Goal: Information Seeking & Learning: Check status

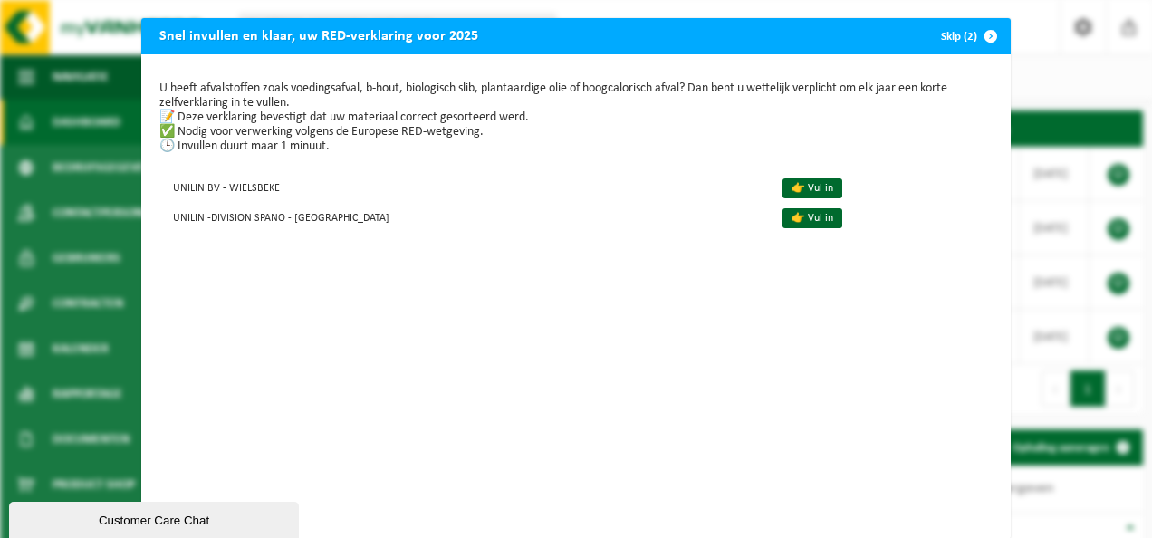
click at [975, 34] on span "button" at bounding box center [991, 36] width 36 height 36
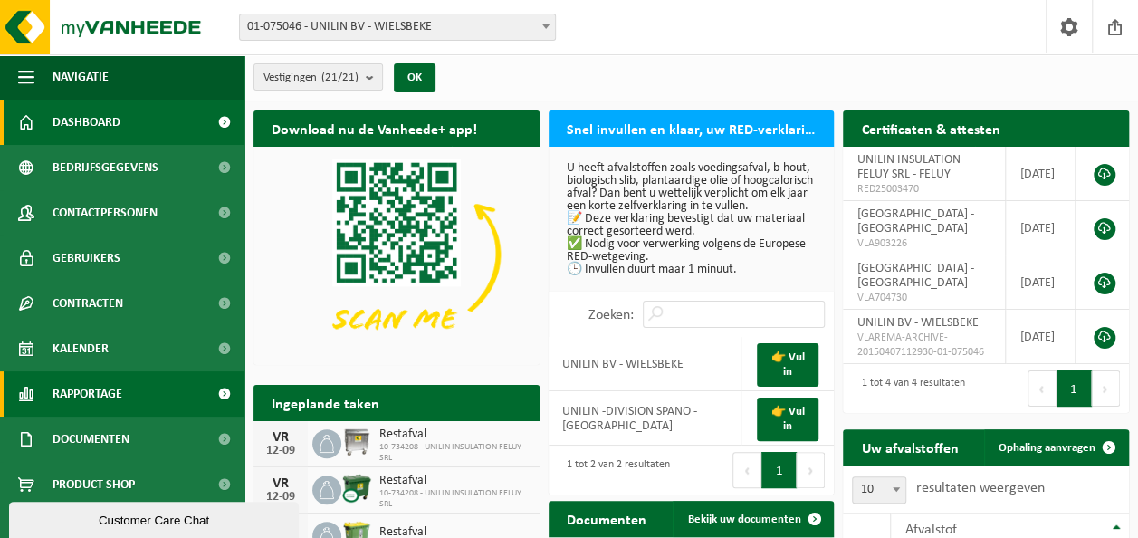
click at [120, 390] on span "Rapportage" at bounding box center [88, 393] width 70 height 45
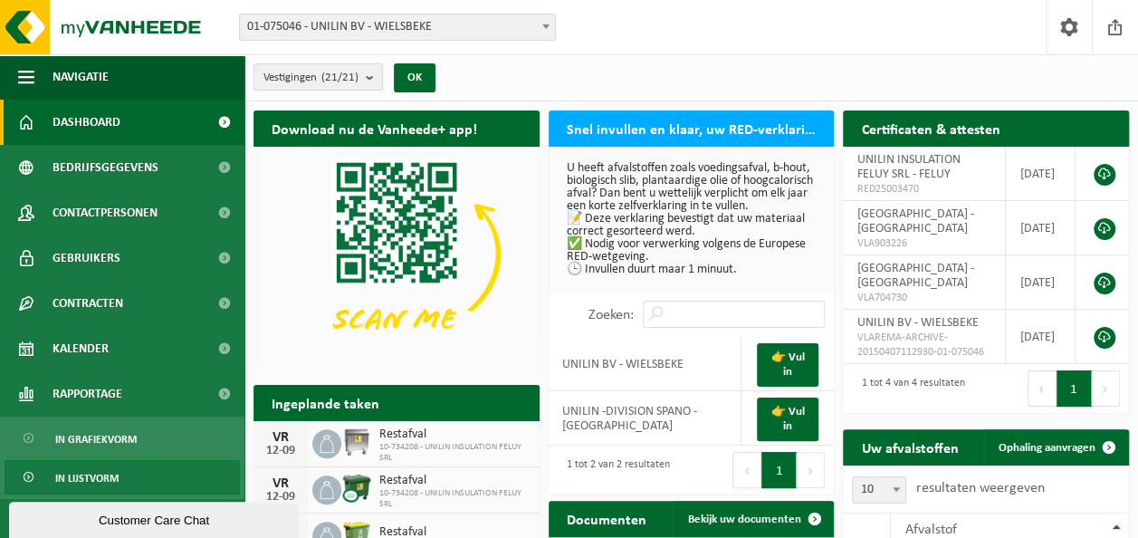
click at [119, 467] on link "In lijstvorm" at bounding box center [122, 477] width 235 height 34
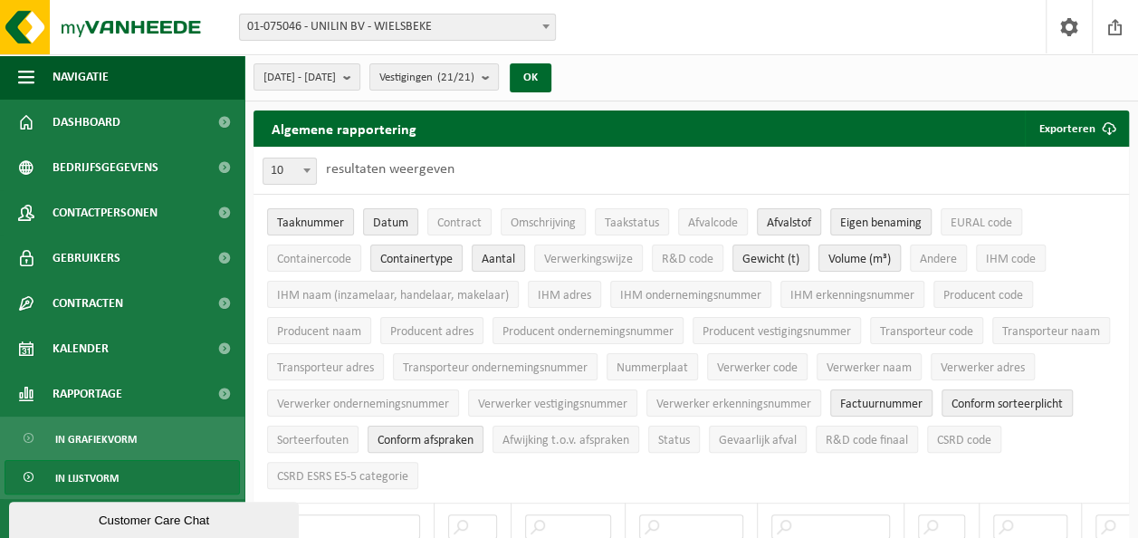
drag, startPoint x: 706, startPoint y: 225, endPoint x: 849, endPoint y: 259, distance: 146.3
click at [706, 225] on span "Afvalcode" at bounding box center [713, 223] width 50 height 14
click at [1000, 217] on button "EURAL code" at bounding box center [982, 221] width 82 height 27
click at [673, 263] on span "R&D code" at bounding box center [688, 260] width 52 height 14
click at [797, 438] on span "Gevaarlijk afval" at bounding box center [758, 441] width 78 height 14
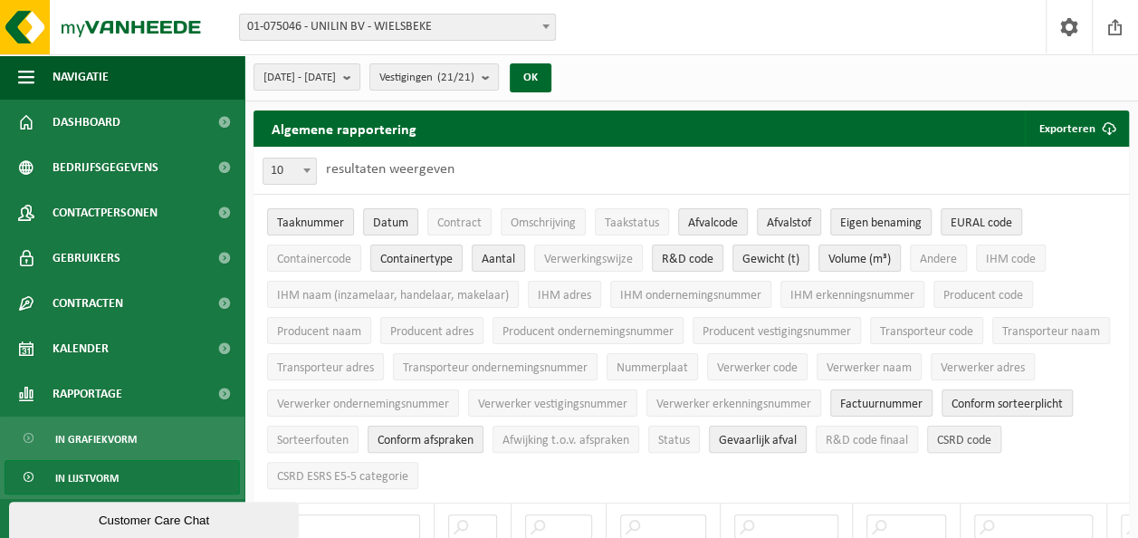
click at [937, 447] on span "CSRD code" at bounding box center [964, 441] width 54 height 14
click at [418, 480] on button "CSRD ESRS E5-5 categorie" at bounding box center [342, 475] width 151 height 27
click at [479, 26] on span "01-075046 - UNILIN BV - WIELSBEKE" at bounding box center [397, 26] width 315 height 25
drag, startPoint x: 696, startPoint y: 82, endPoint x: 672, endPoint y: 83, distance: 24.5
click at [693, 82] on div "2025-04-01 - 2025-09-12 Huidige maand Vorige maand Laatste 6 maanden Huidig jaa…" at bounding box center [692, 77] width 894 height 47
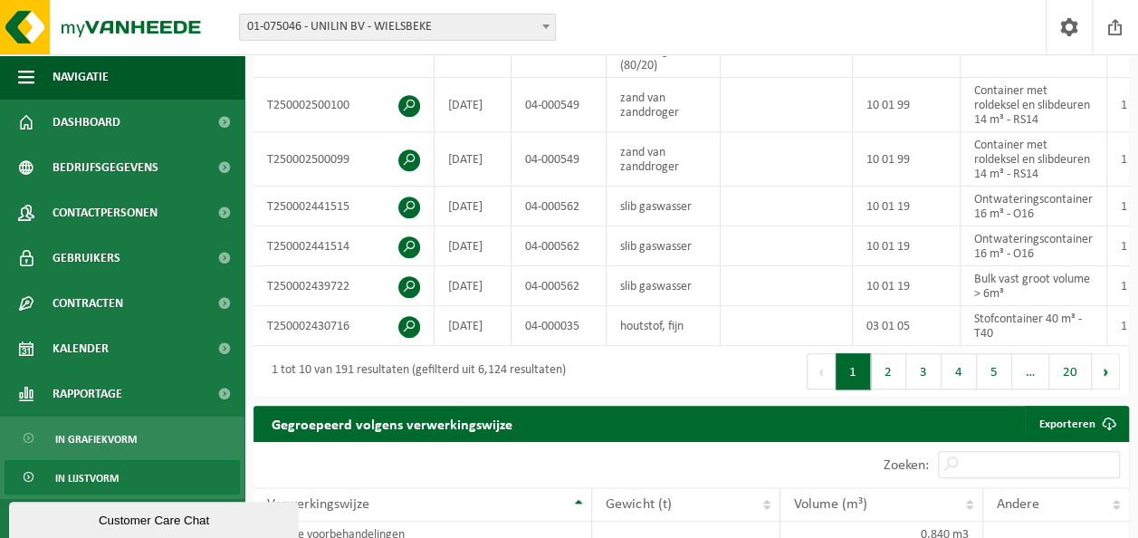
scroll to position [725, 0]
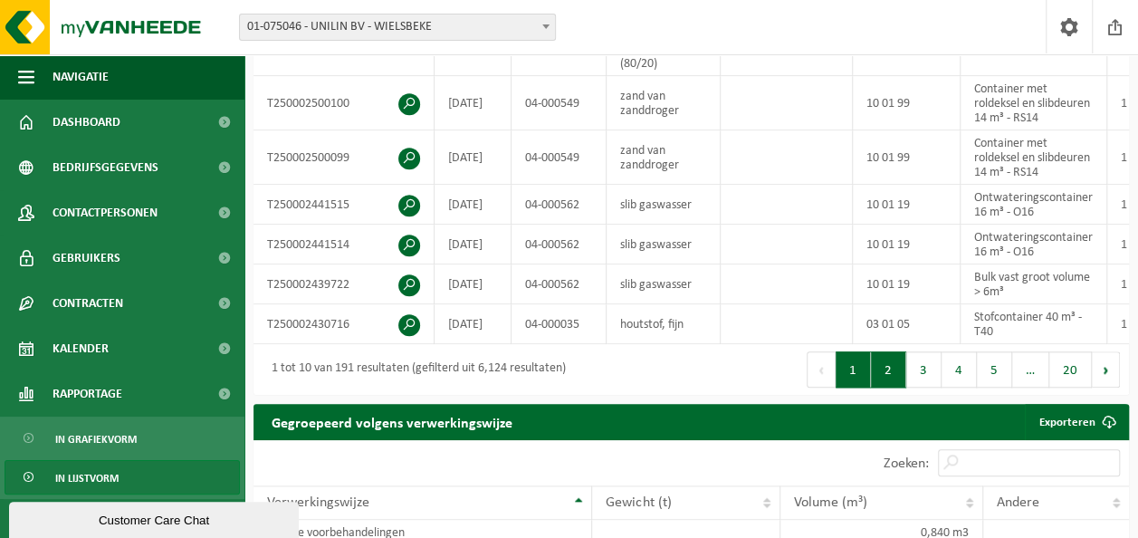
click at [889, 388] on button "2" at bounding box center [888, 369] width 35 height 36
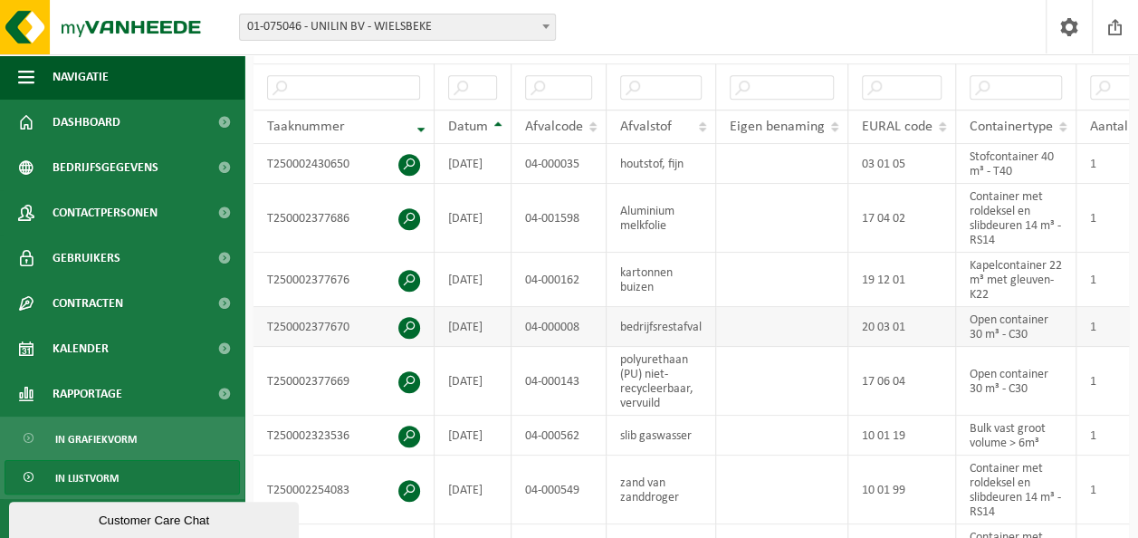
scroll to position [272, 0]
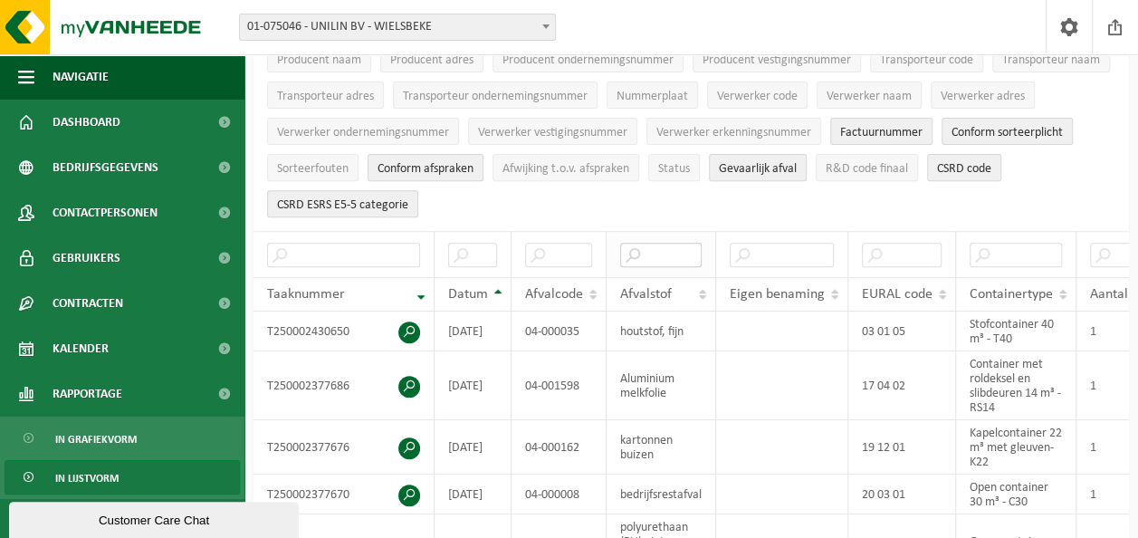
click at [672, 251] on input "text" at bounding box center [661, 255] width 82 height 24
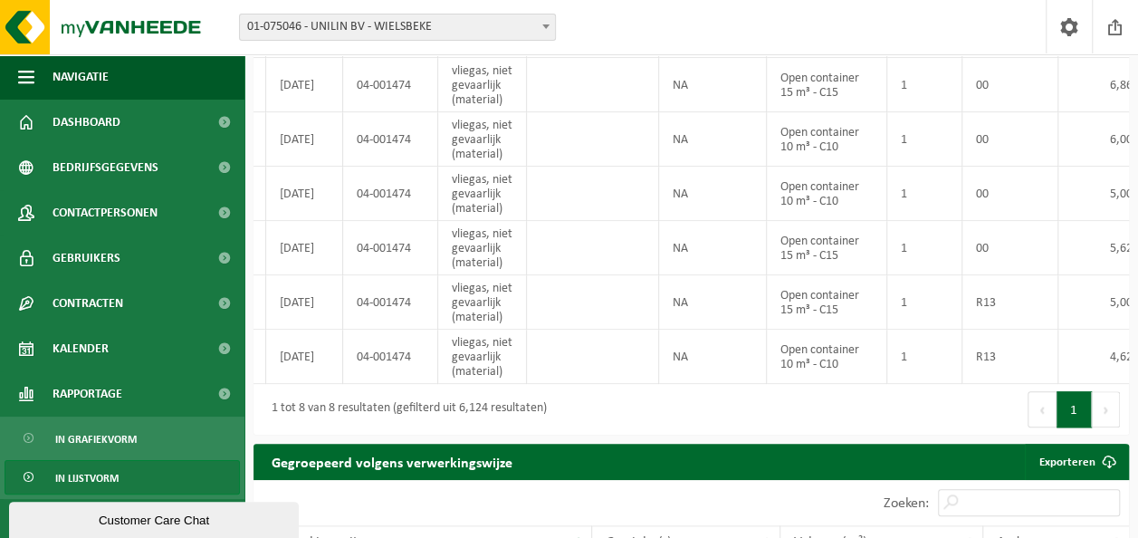
scroll to position [0, 161]
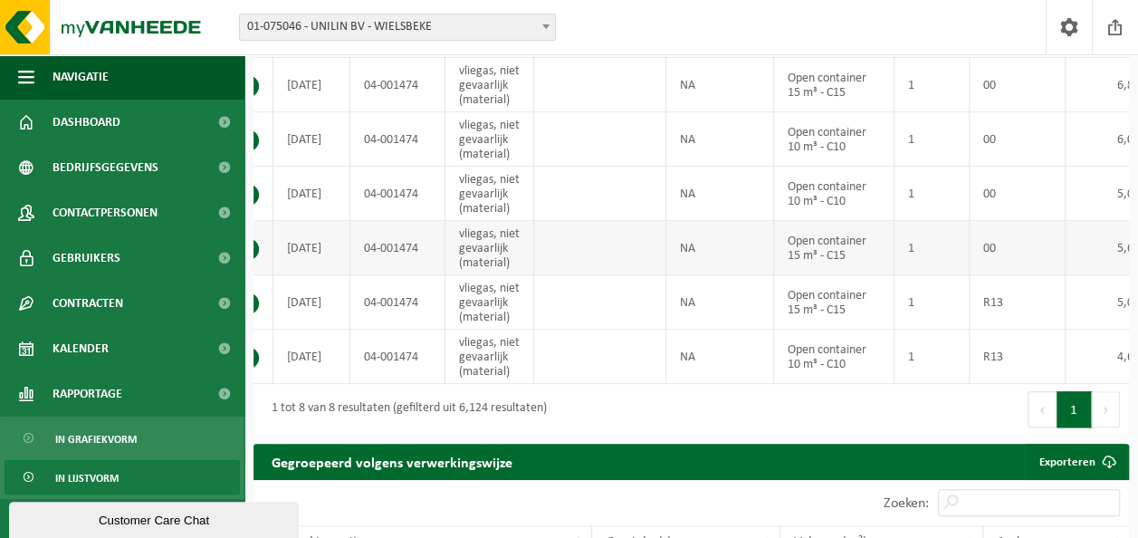
type input "vlieg"
drag, startPoint x: 685, startPoint y: 370, endPoint x: 708, endPoint y: 371, distance: 23.6
click at [708, 371] on td "NA" at bounding box center [721, 357] width 108 height 54
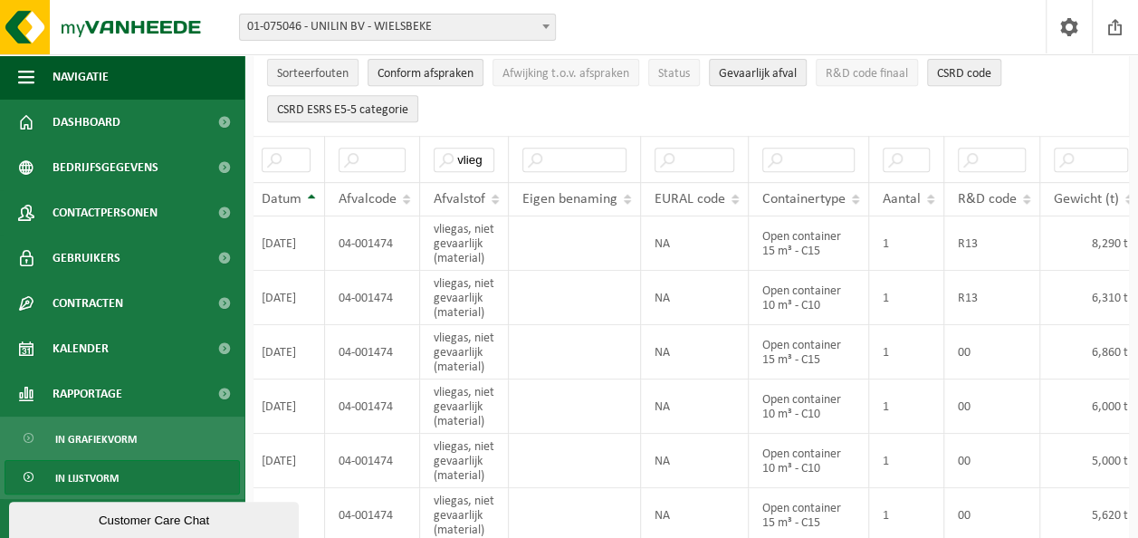
scroll to position [272, 0]
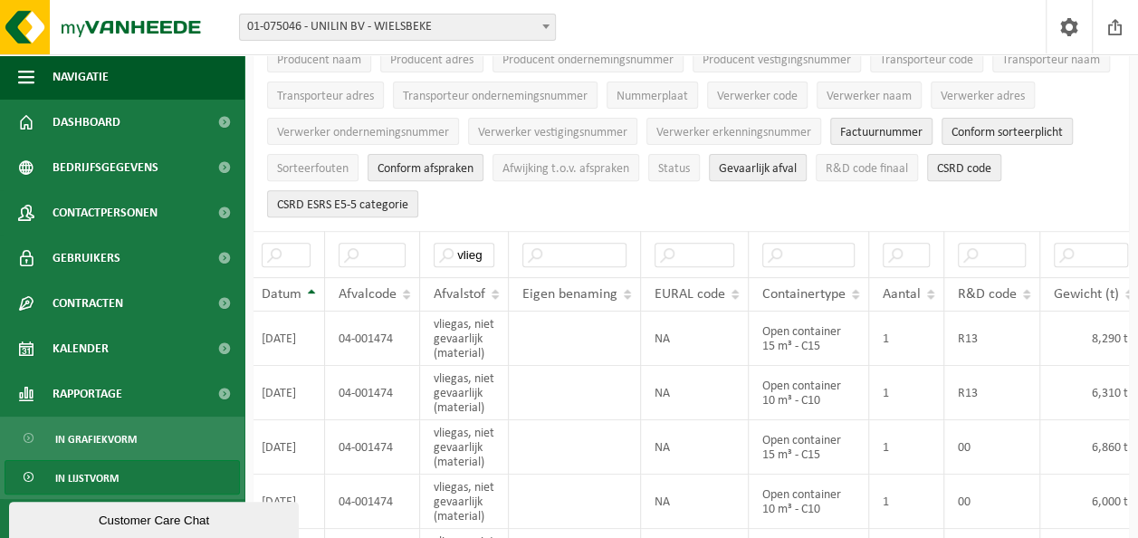
click at [497, 44] on div "Vestiging: 01-075046 - UNILIN BV - WIELSBEKE 10-974292 - RENEWI ANTWERPEN KAAI …" at bounding box center [569, 27] width 1138 height 55
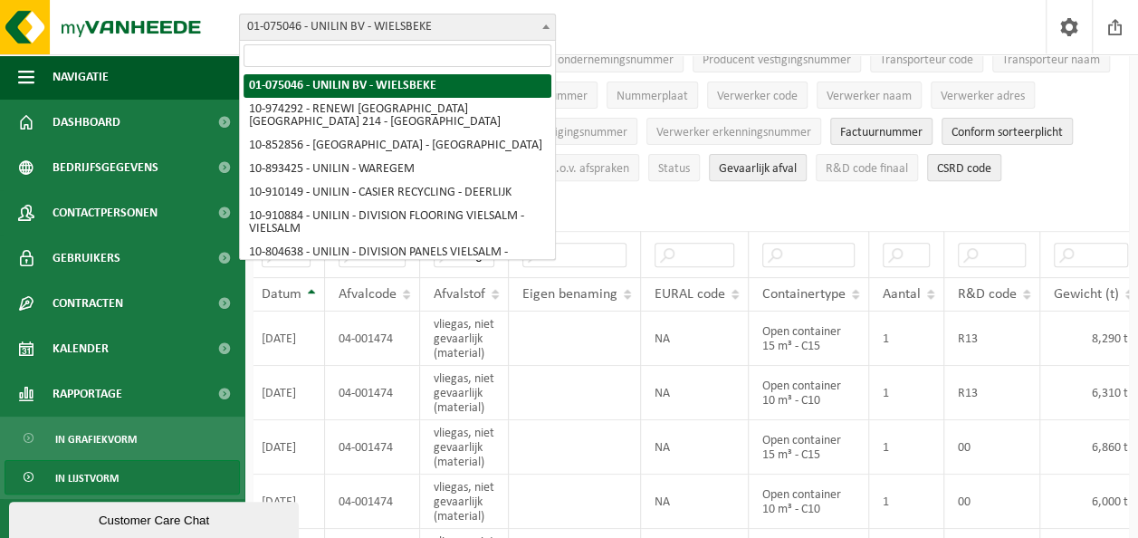
click at [499, 31] on span "01-075046 - UNILIN BV - WIELSBEKE" at bounding box center [397, 26] width 315 height 25
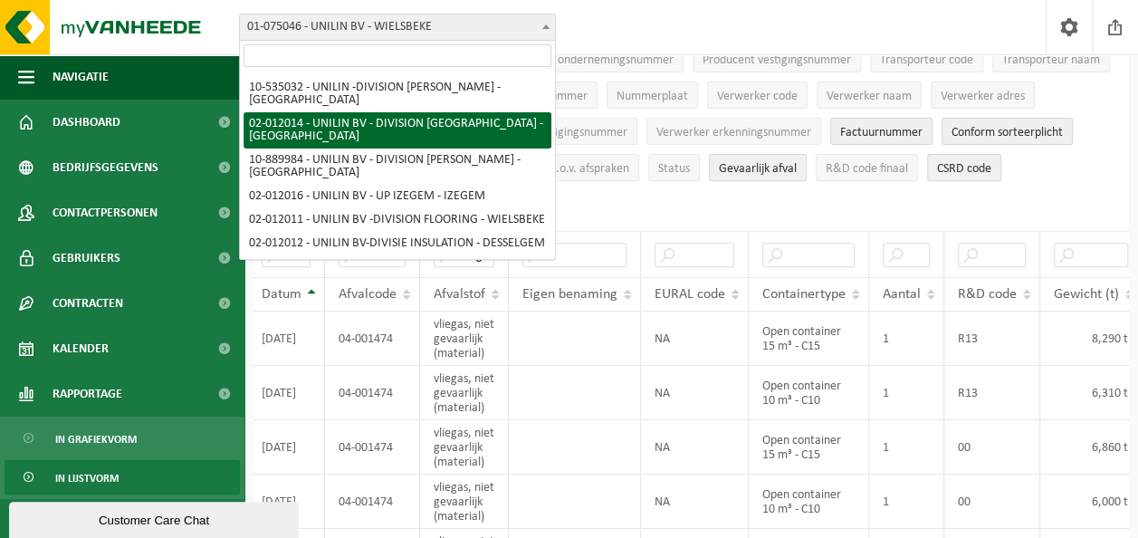
select select "2384"
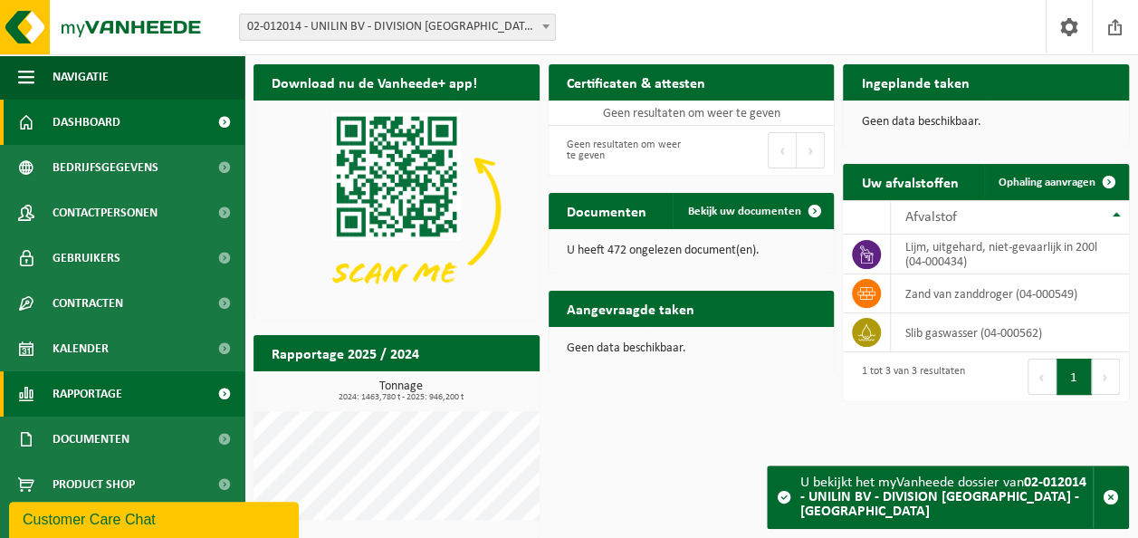
click at [96, 399] on span "Rapportage" at bounding box center [88, 393] width 70 height 45
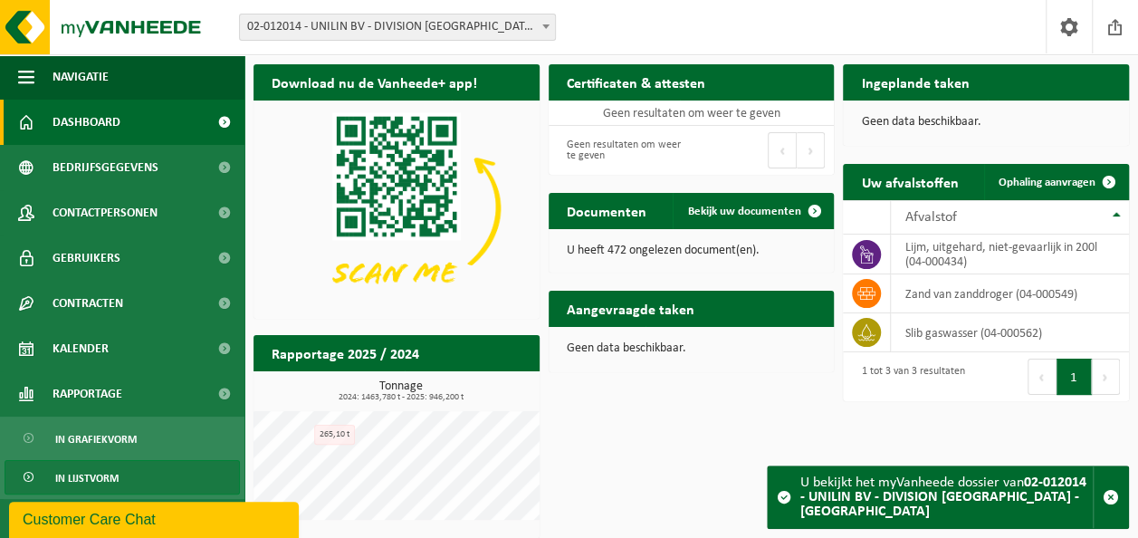
click at [75, 482] on span "In lijstvorm" at bounding box center [86, 478] width 63 height 34
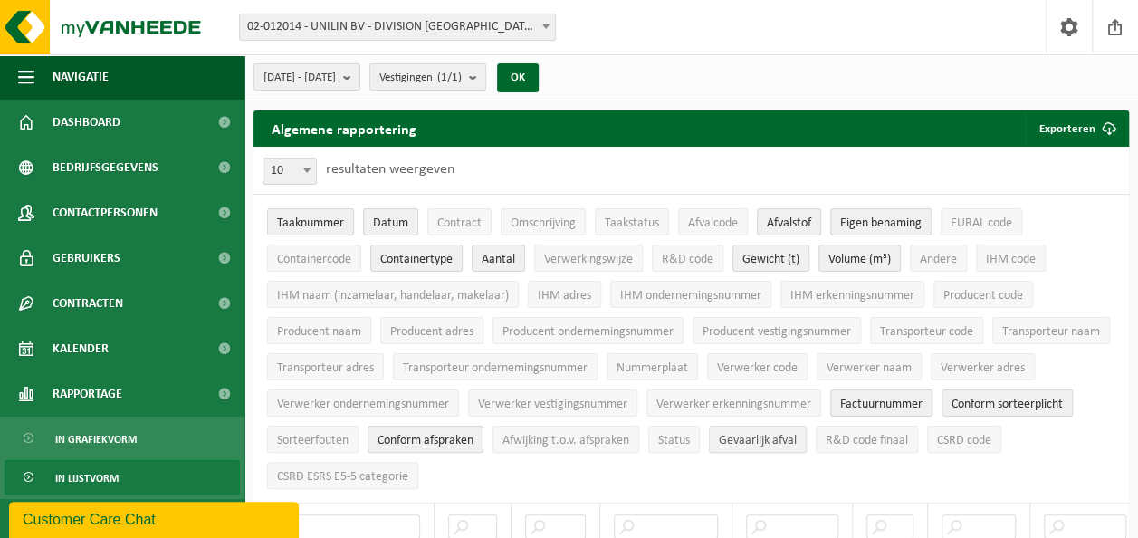
click at [797, 434] on span "Gevaarlijk afval" at bounding box center [758, 441] width 78 height 14
click at [908, 434] on span "R&D code finaal" at bounding box center [867, 441] width 82 height 14
click at [692, 268] on button "R&D code" at bounding box center [688, 258] width 72 height 27
click at [937, 447] on span "CSRD code" at bounding box center [964, 441] width 54 height 14
click at [416, 477] on button "CSRD ESRS E5-5 categorie" at bounding box center [342, 475] width 151 height 27
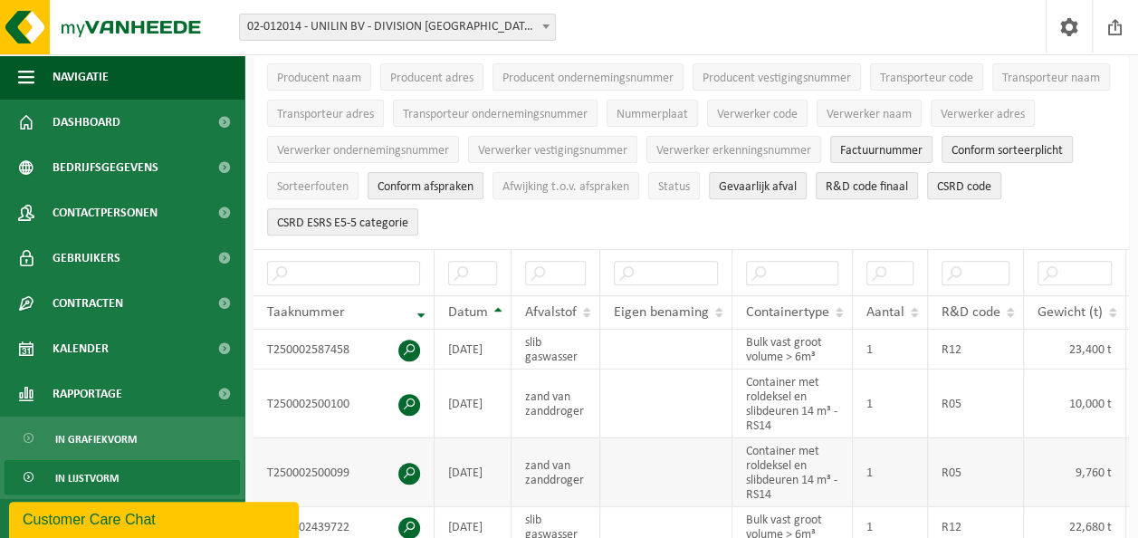
scroll to position [272, 0]
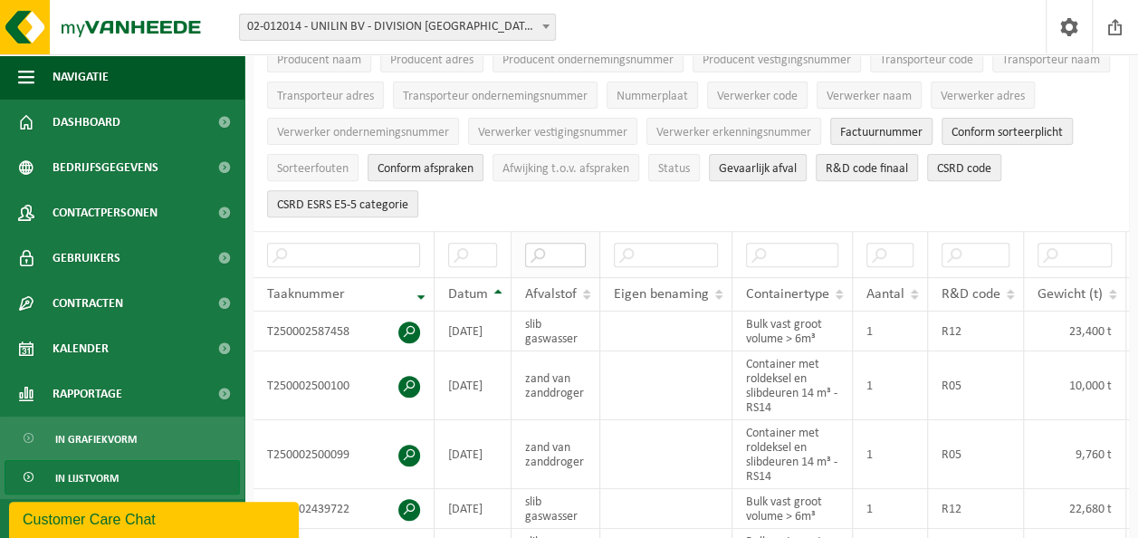
click at [558, 246] on input "text" at bounding box center [555, 255] width 61 height 24
type input "zand"
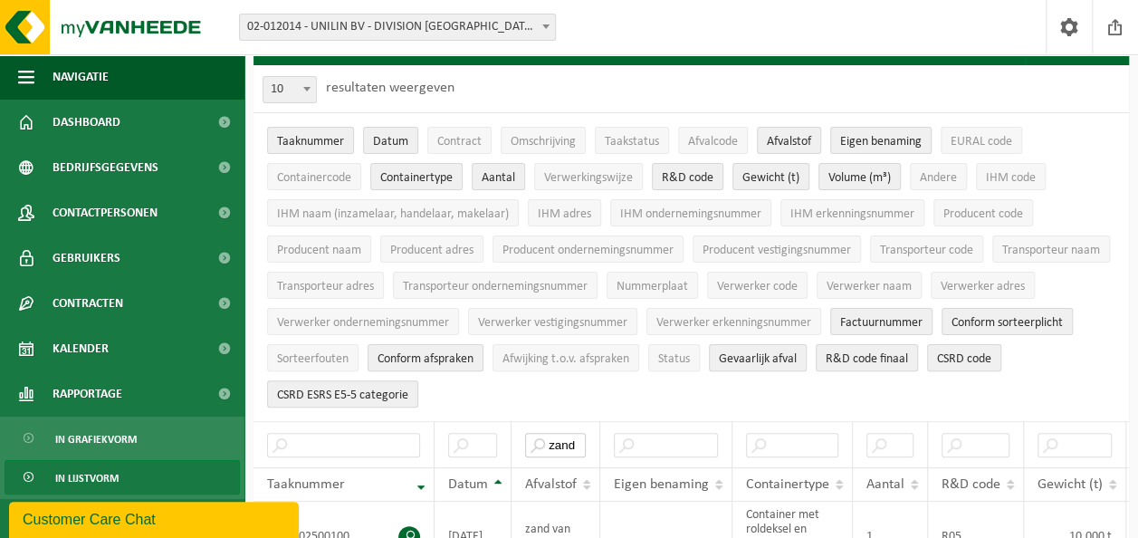
scroll to position [0, 0]
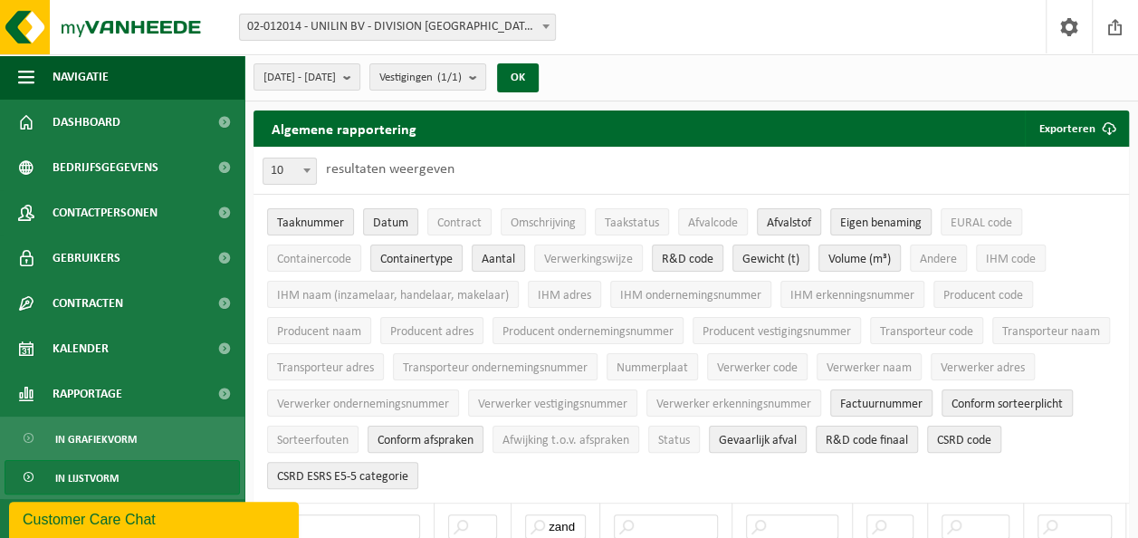
click at [1013, 205] on li "EURAL code" at bounding box center [981, 222] width 91 height 36
click at [979, 215] on button "EURAL code" at bounding box center [982, 221] width 82 height 27
click at [605, 260] on span "Verwerkingswijze" at bounding box center [588, 260] width 89 height 14
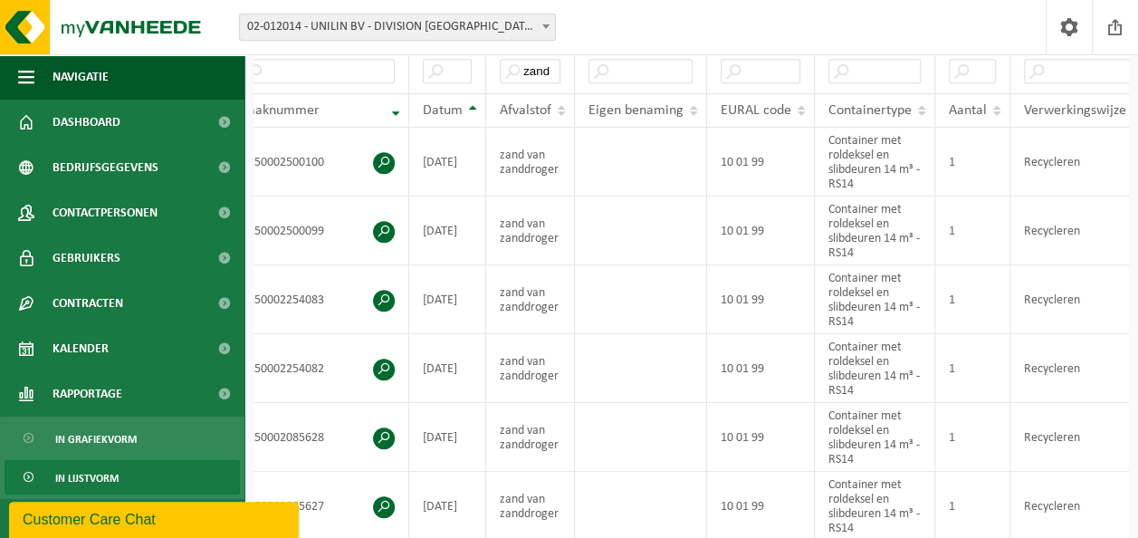
scroll to position [231, 0]
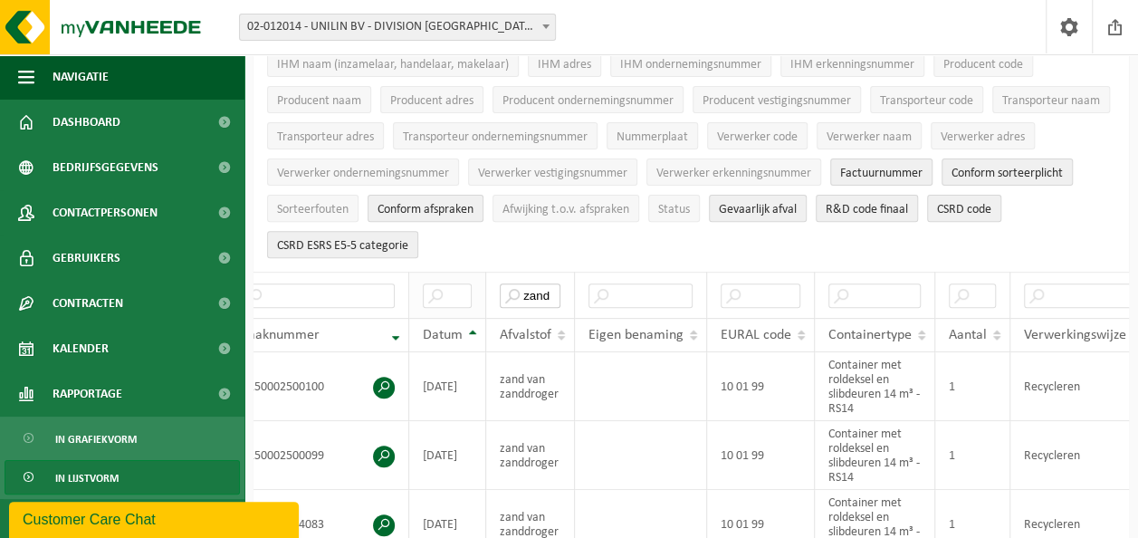
drag, startPoint x: 548, startPoint y: 286, endPoint x: 469, endPoint y: 286, distance: 78.8
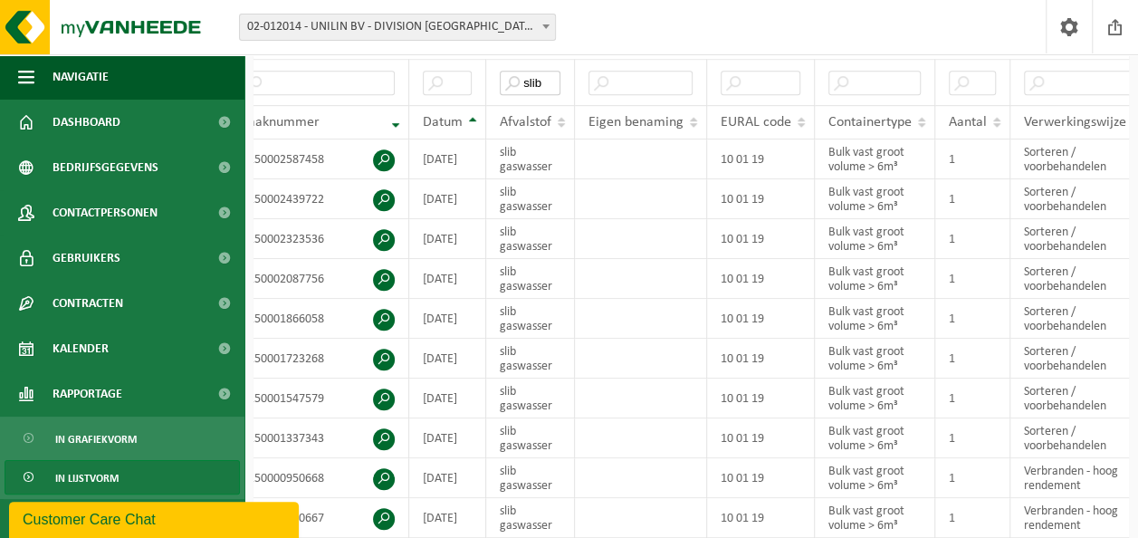
scroll to position [140, 0]
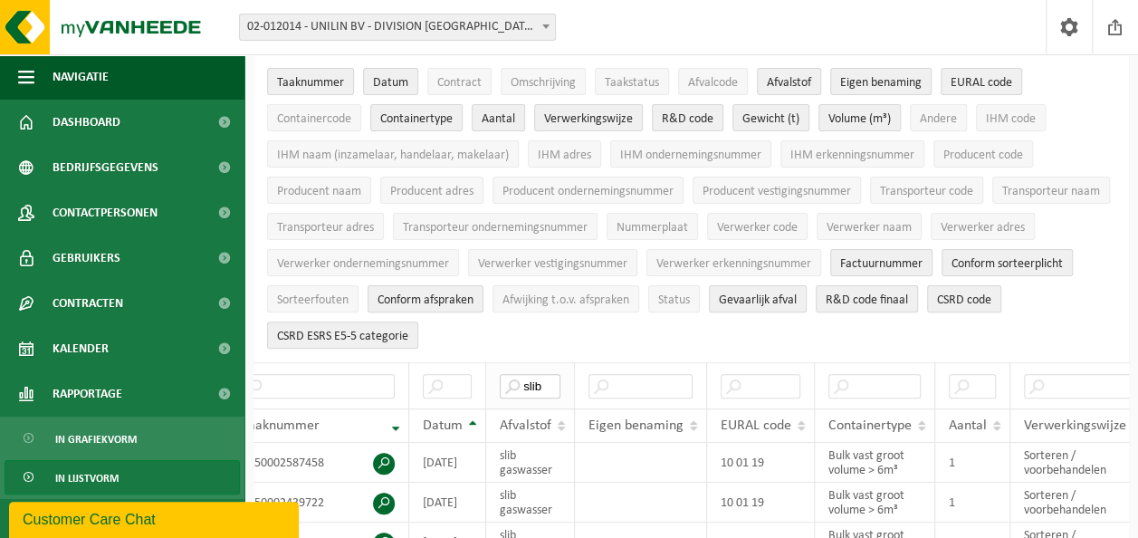
drag, startPoint x: 543, startPoint y: 374, endPoint x: 487, endPoint y: 379, distance: 56.3
click at [492, 379] on th "slib" at bounding box center [530, 385] width 89 height 46
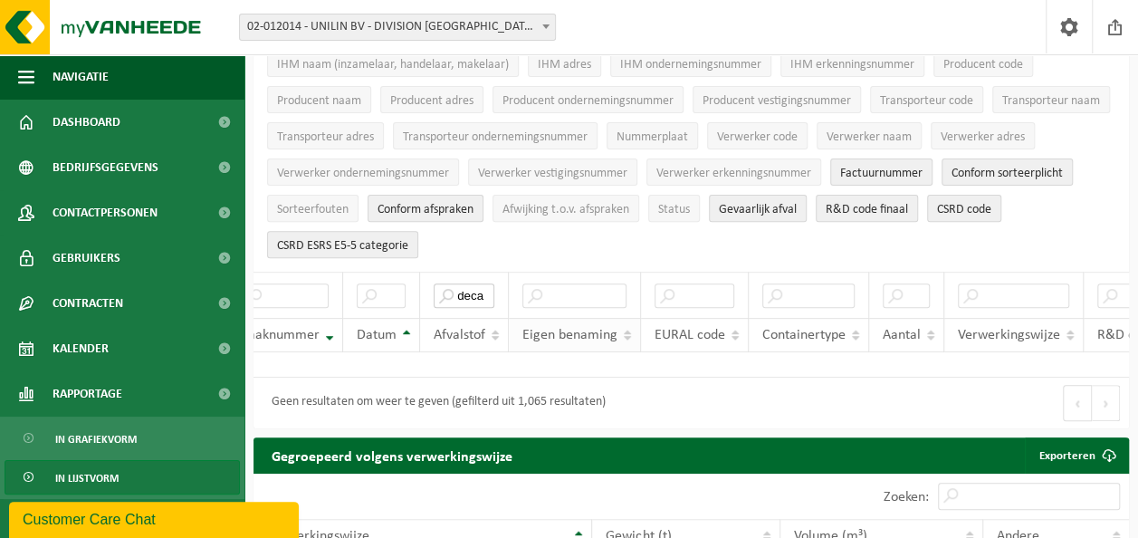
scroll to position [0, 0]
type input "d"
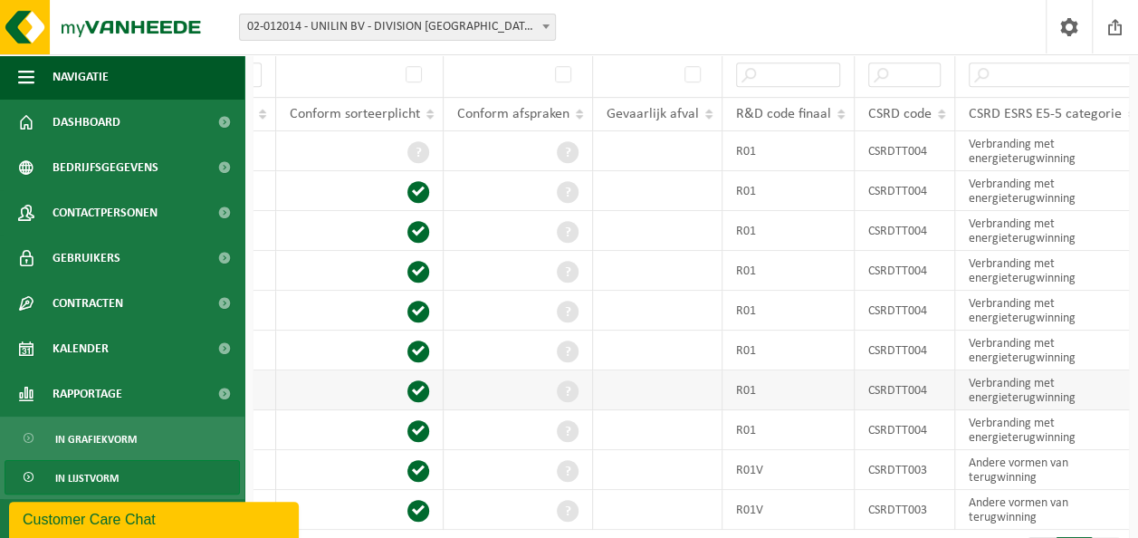
scroll to position [412, 0]
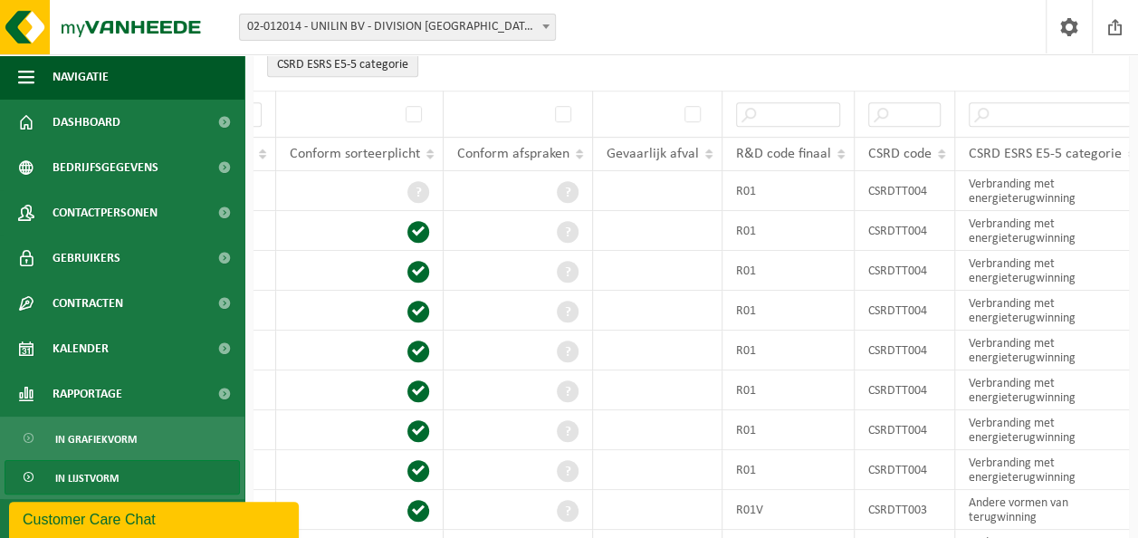
type input "slib"
click at [550, 23] on span at bounding box center [546, 26] width 18 height 24
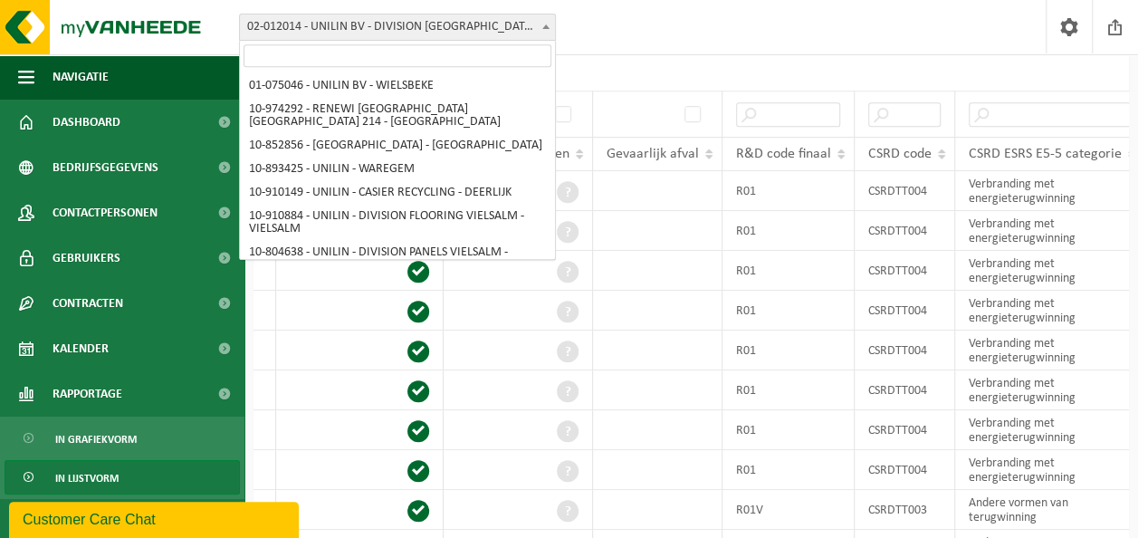
scroll to position [237, 0]
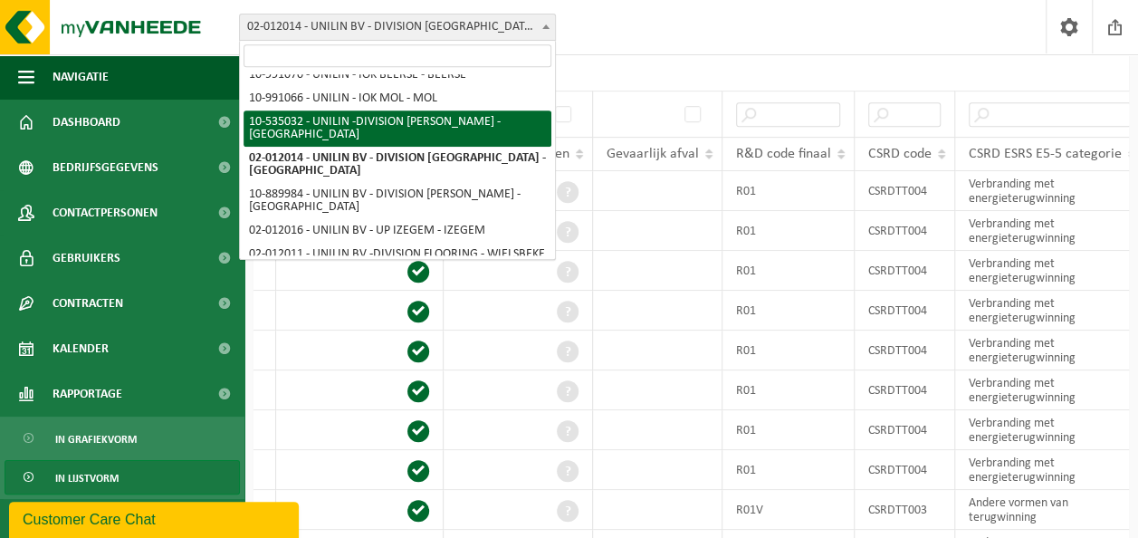
select select "3135"
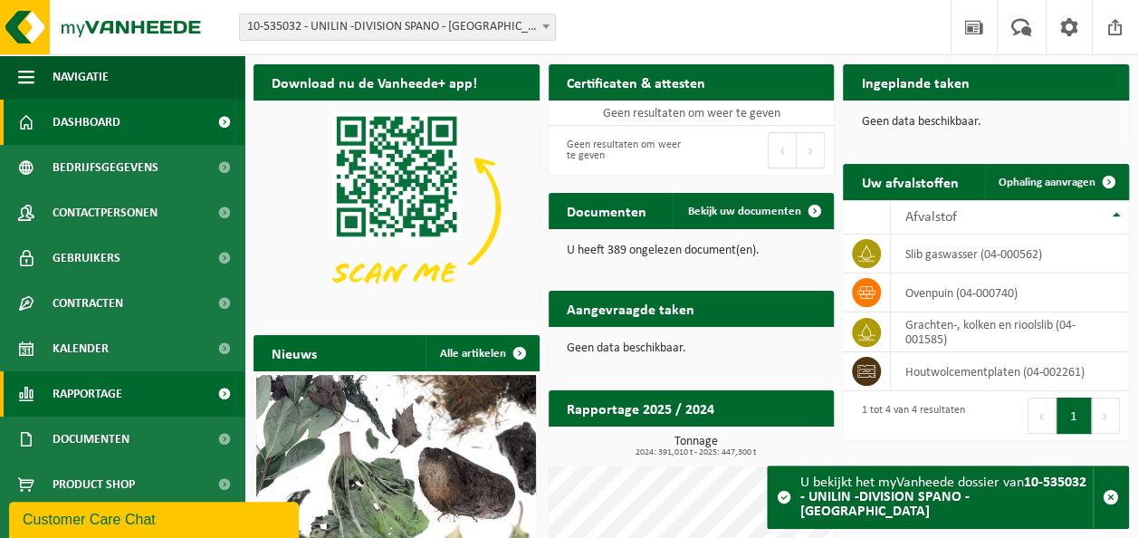
click at [91, 399] on span "Rapportage" at bounding box center [88, 393] width 70 height 45
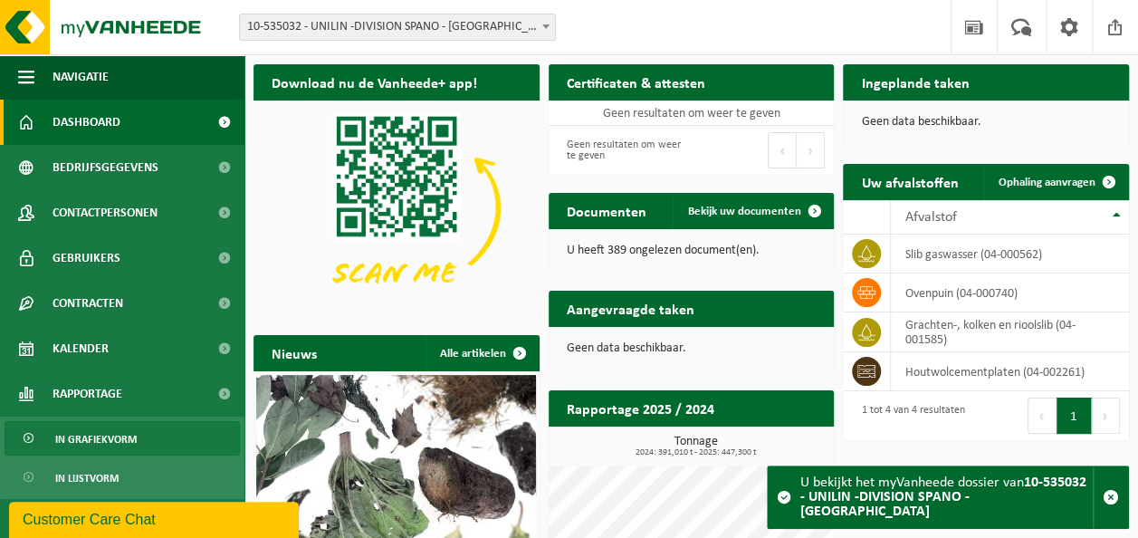
click at [115, 474] on span "In lijstvorm" at bounding box center [86, 478] width 63 height 34
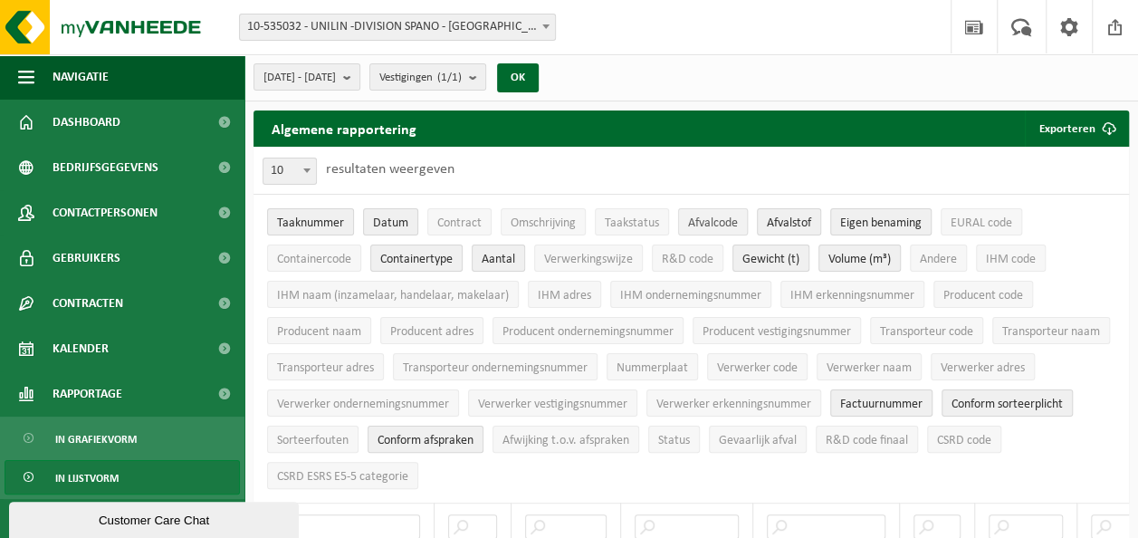
click at [695, 221] on span "Afvalcode" at bounding box center [713, 223] width 50 height 14
click at [965, 218] on span "EURAL code" at bounding box center [982, 223] width 62 height 14
click at [687, 255] on span "R&D code" at bounding box center [688, 260] width 52 height 14
click at [797, 435] on span "Gevaarlijk afval" at bounding box center [758, 441] width 78 height 14
drag, startPoint x: 281, startPoint y: 459, endPoint x: 346, endPoint y: 462, distance: 65.3
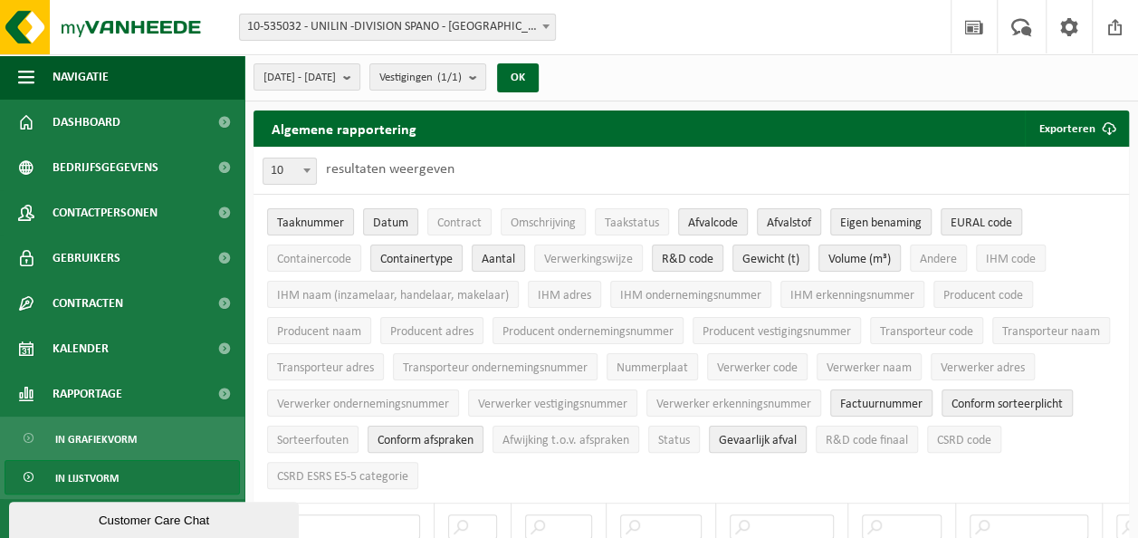
click at [927, 453] on button "CSRD code" at bounding box center [964, 439] width 74 height 27
click at [380, 457] on li "CSRD ESRS E5-5 categorie" at bounding box center [343, 475] width 160 height 36
click at [386, 462] on button "CSRD ESRS E5-5 categorie" at bounding box center [342, 475] width 151 height 27
click at [627, 259] on span "Verwerkingswijze" at bounding box center [588, 260] width 89 height 14
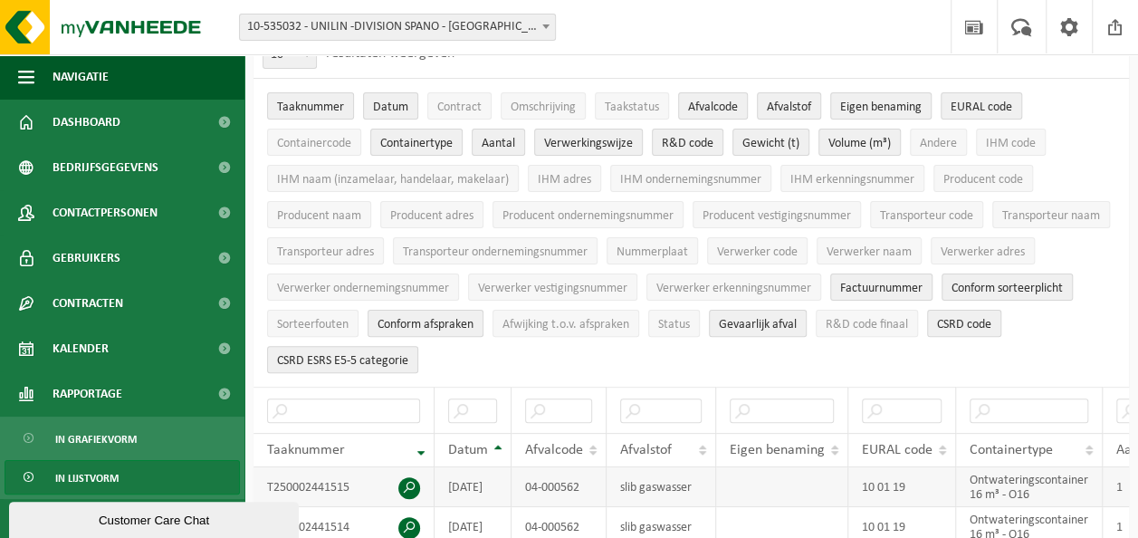
scroll to position [272, 0]
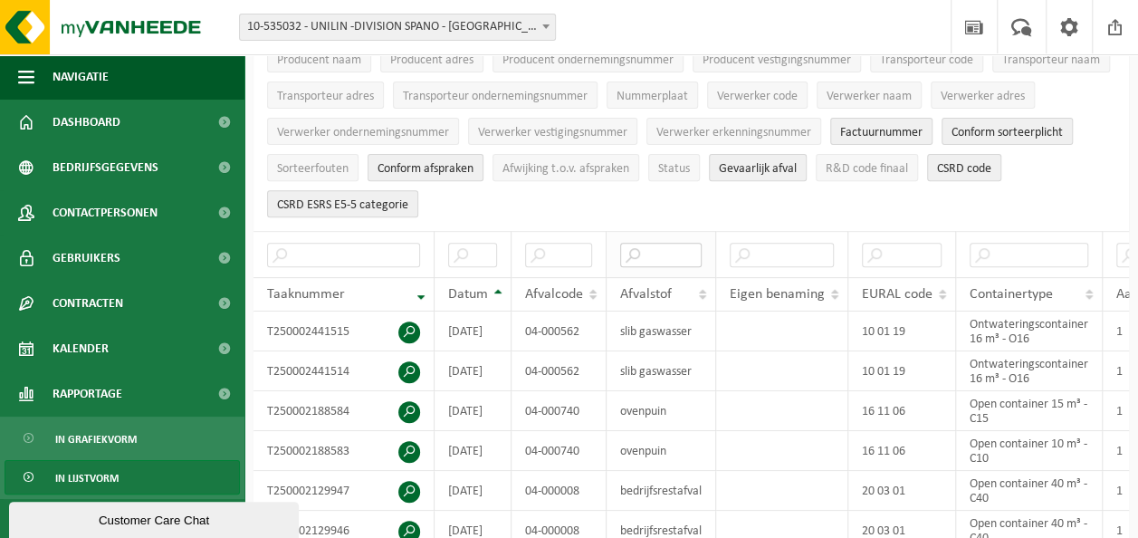
click at [651, 253] on input "text" at bounding box center [661, 255] width 82 height 24
type input "d"
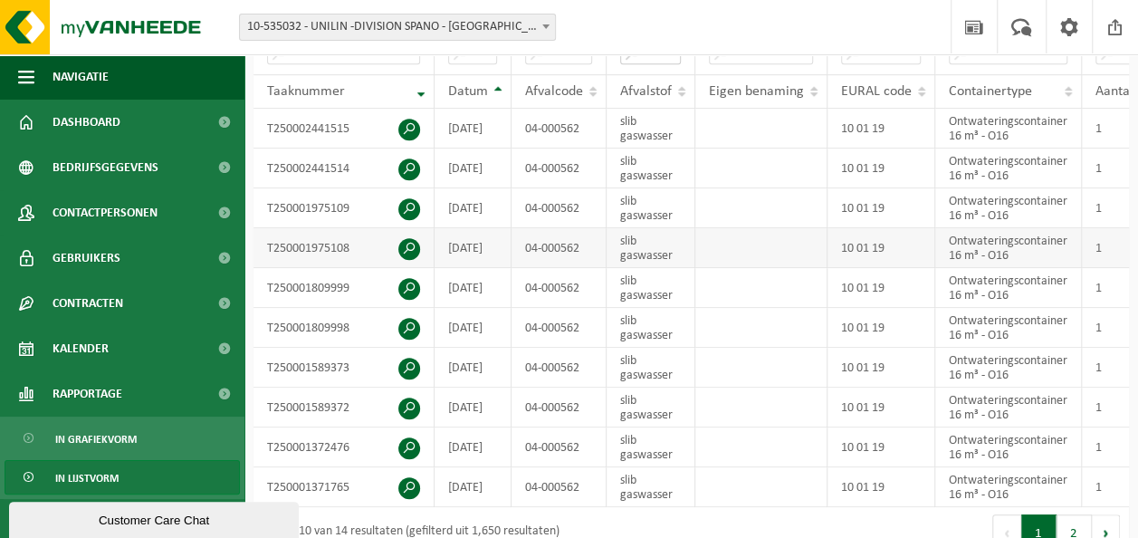
scroll to position [362, 0]
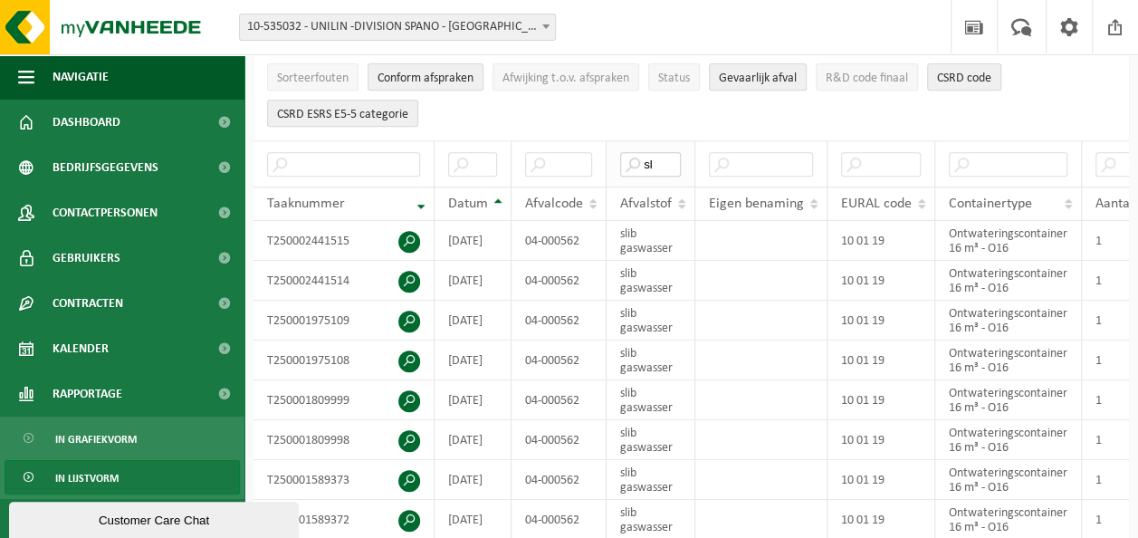
type input "s"
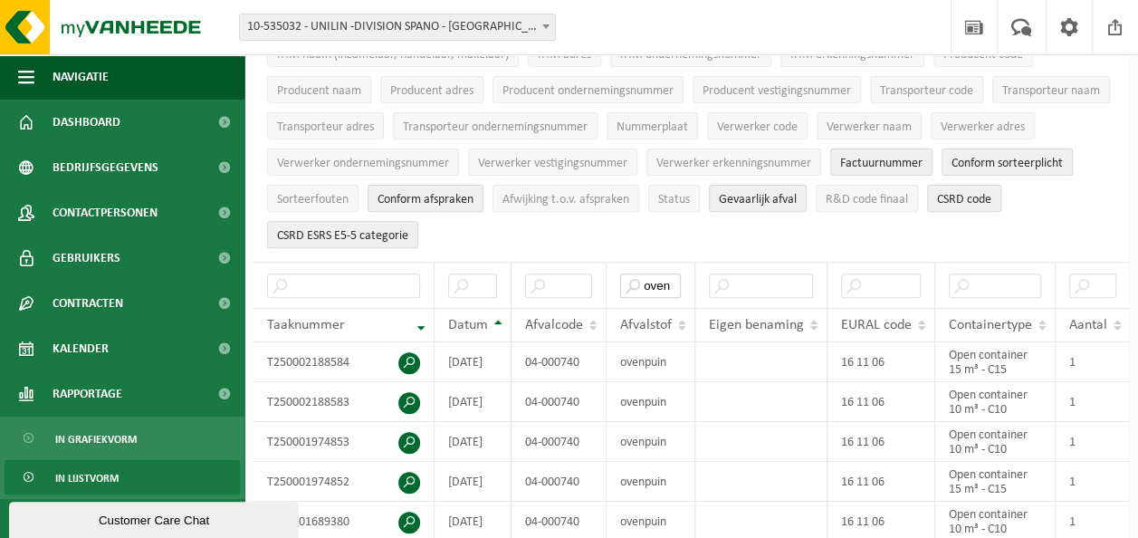
scroll to position [181, 0]
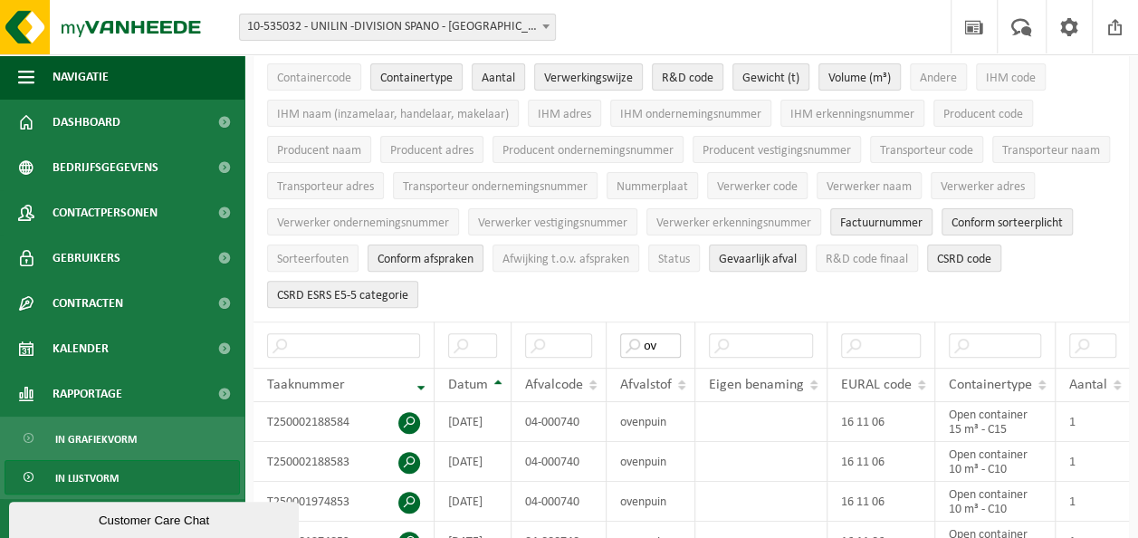
type input "o"
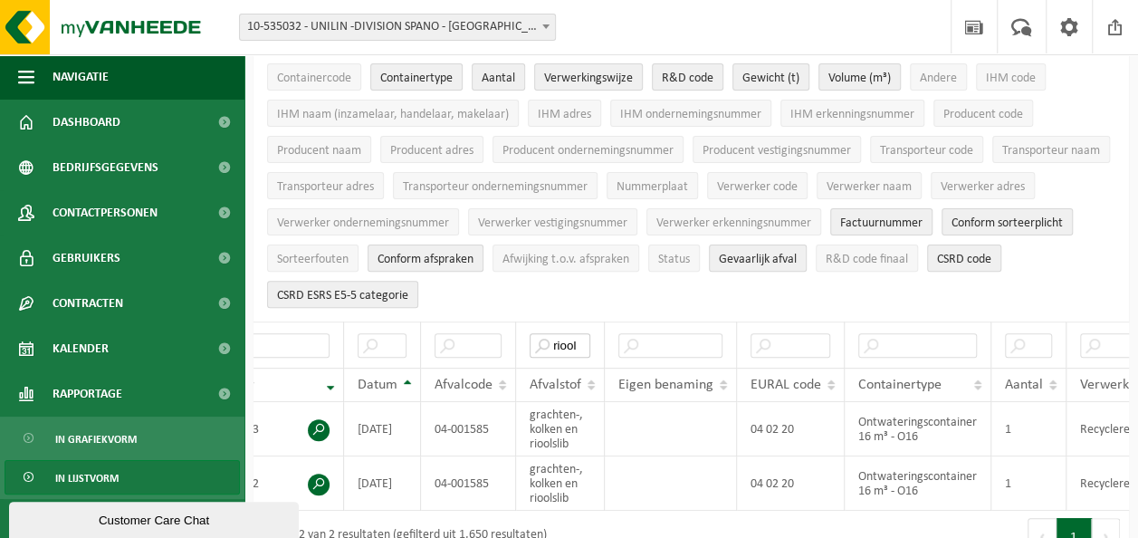
scroll to position [0, 72]
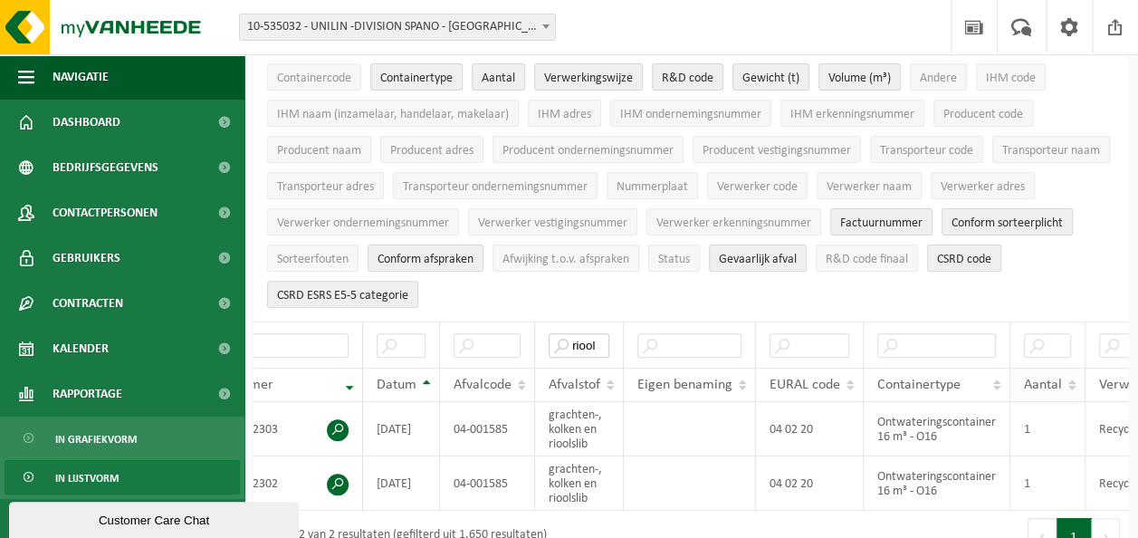
type input "riool"
